Goal: Navigation & Orientation: Go to known website

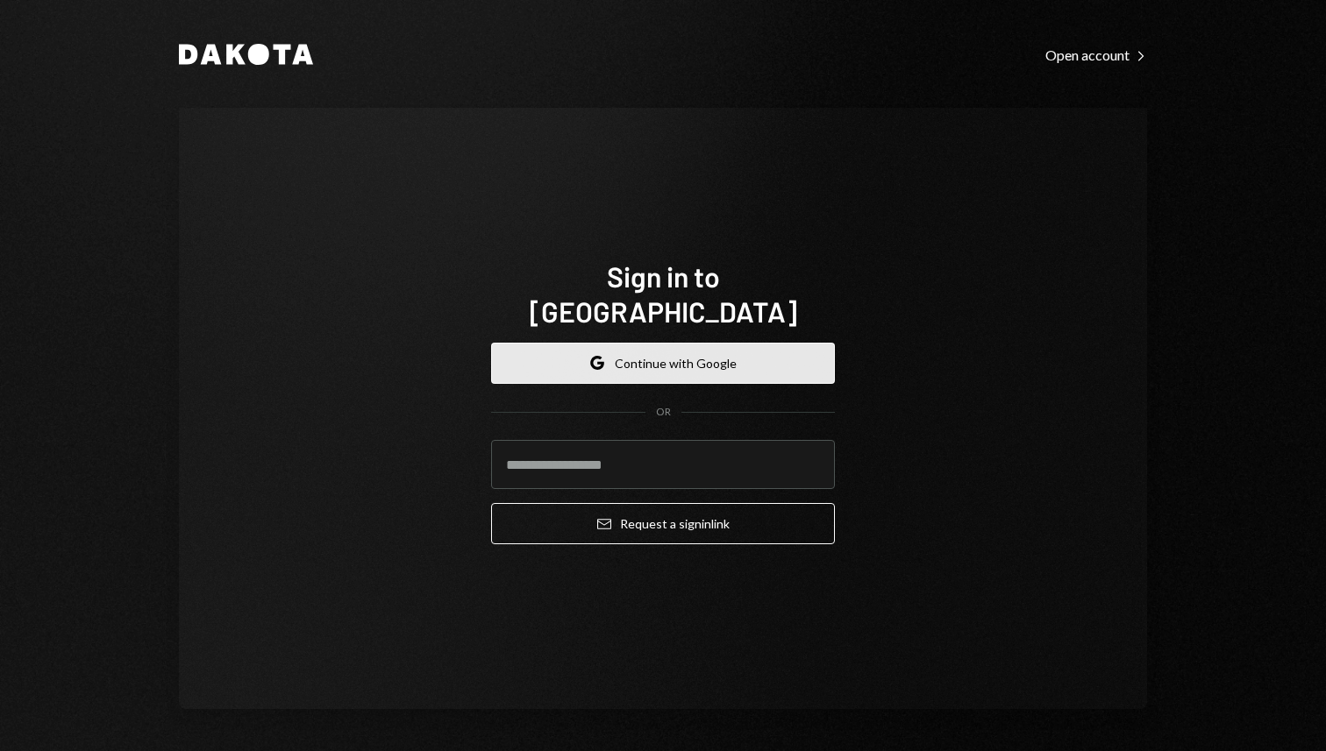
click at [605, 366] on button "Google Continue with Google" at bounding box center [663, 363] width 344 height 41
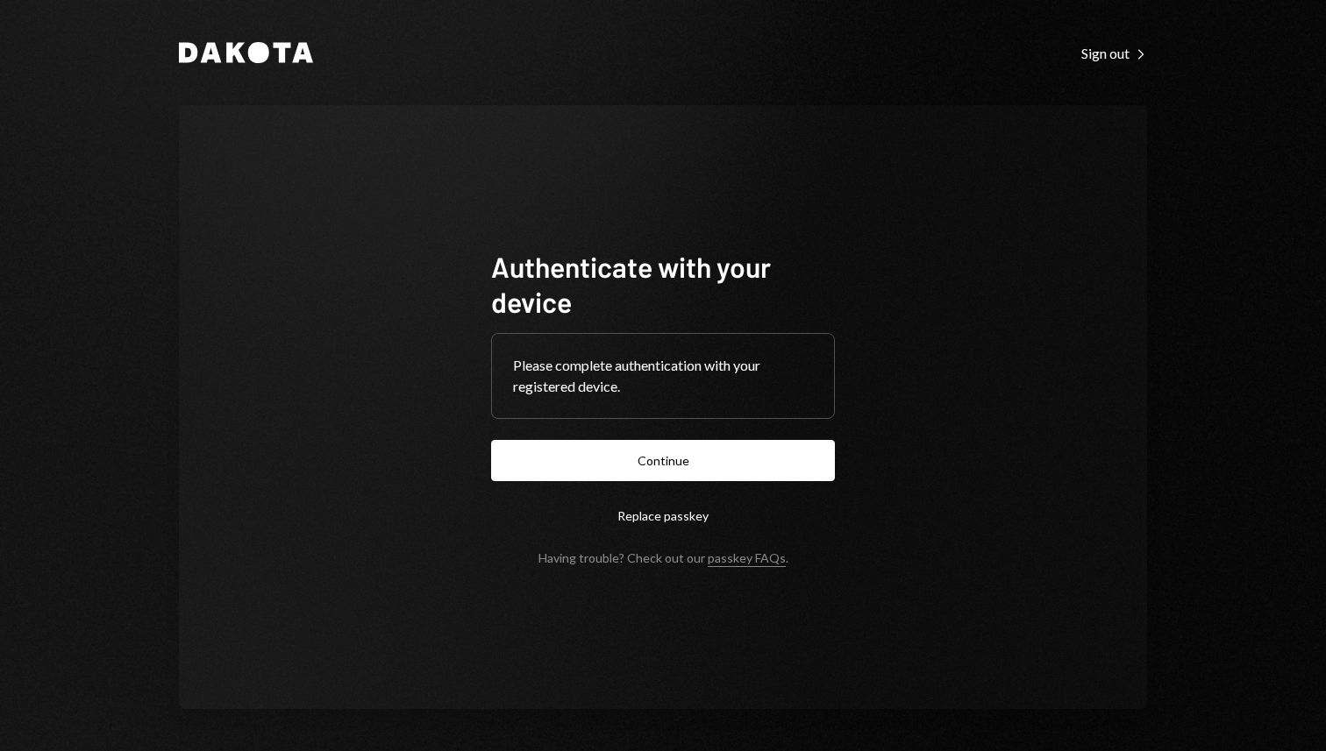
click at [542, 459] on button "Continue" at bounding box center [663, 460] width 344 height 41
